Goal: Communication & Community: Share content

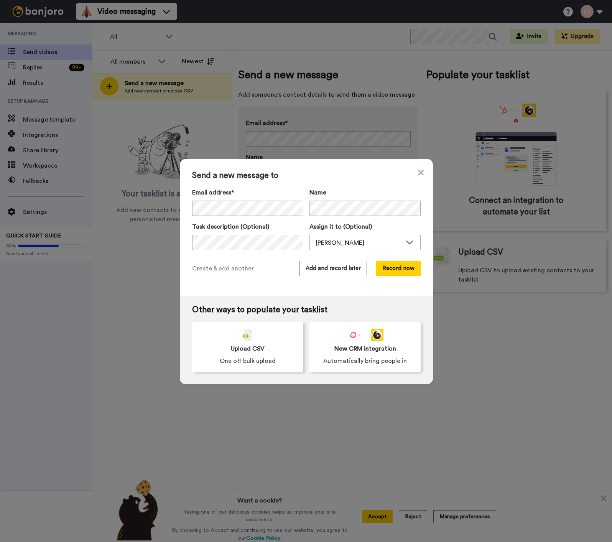
drag, startPoint x: 418, startPoint y: 173, endPoint x: 341, endPoint y: 176, distance: 77.1
click at [418, 174] on icon at bounding box center [421, 172] width 6 height 9
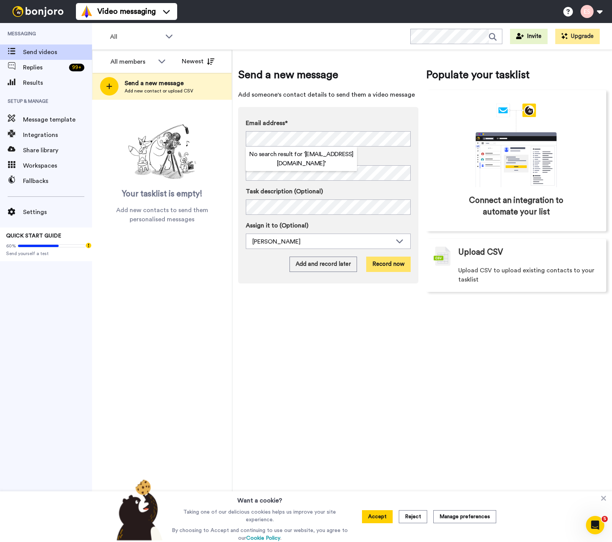
click at [385, 263] on button "Record now" at bounding box center [388, 264] width 44 height 15
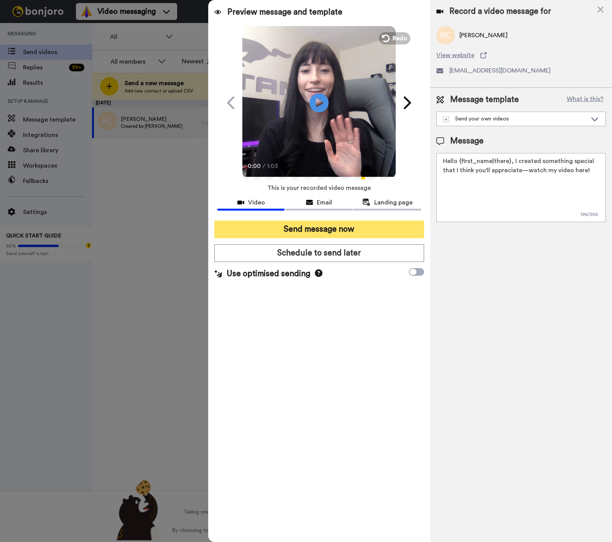
click at [330, 227] on button "Send message now" at bounding box center [319, 229] width 210 height 18
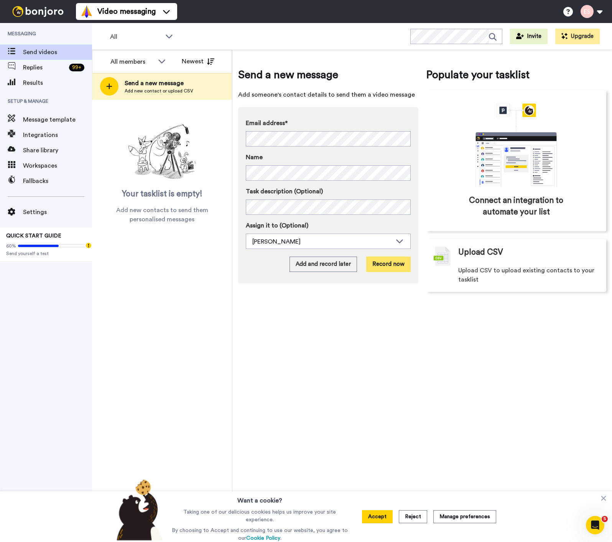
click at [374, 266] on button "Record now" at bounding box center [388, 264] width 44 height 15
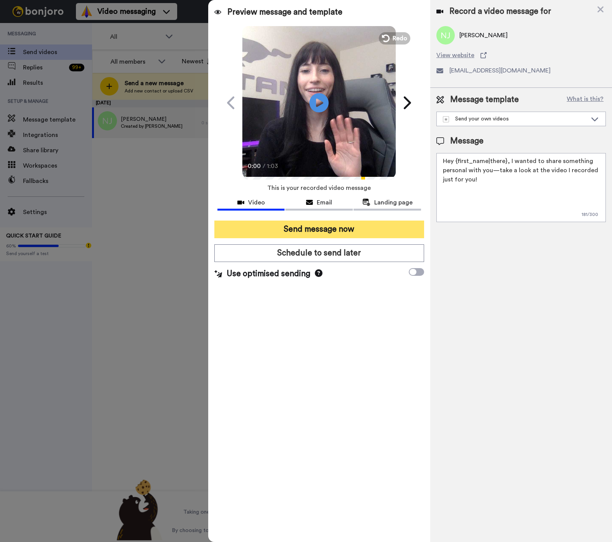
click at [355, 233] on button "Send message now" at bounding box center [319, 229] width 210 height 18
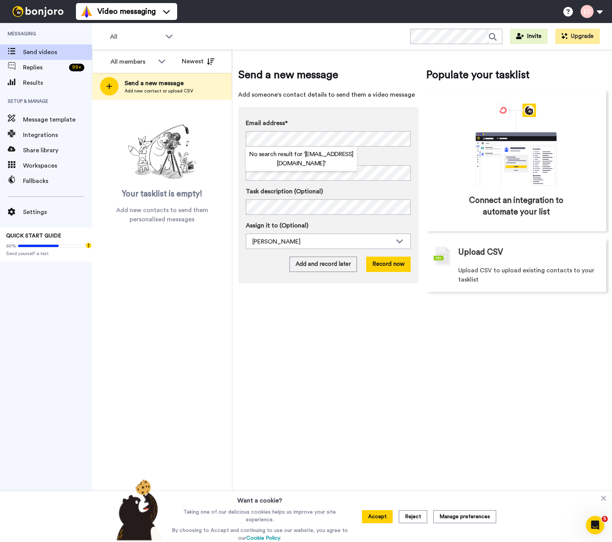
click at [367, 306] on div "Send a new message Add someone's contact details to send them a video message E…" at bounding box center [422, 296] width 380 height 492
click at [391, 268] on button "Record now" at bounding box center [388, 264] width 44 height 15
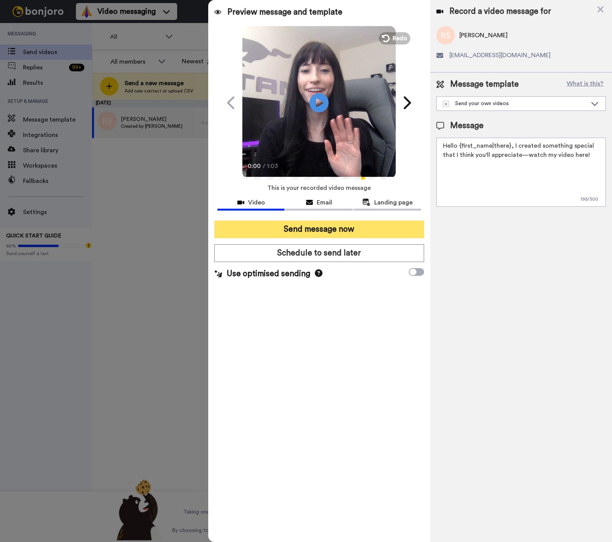
click at [266, 232] on button "Send message now" at bounding box center [319, 229] width 210 height 18
